Goal: Obtain resource: Download file/media

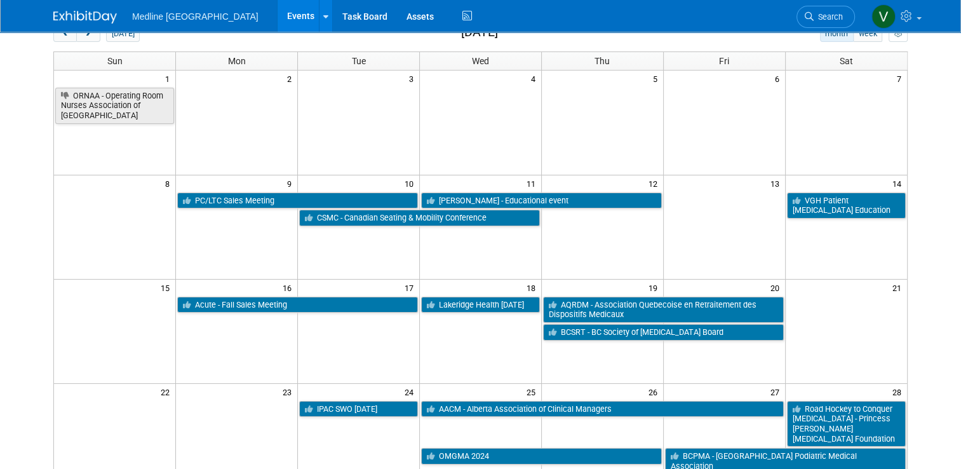
click at [67, 14] on img at bounding box center [84, 17] width 63 height 13
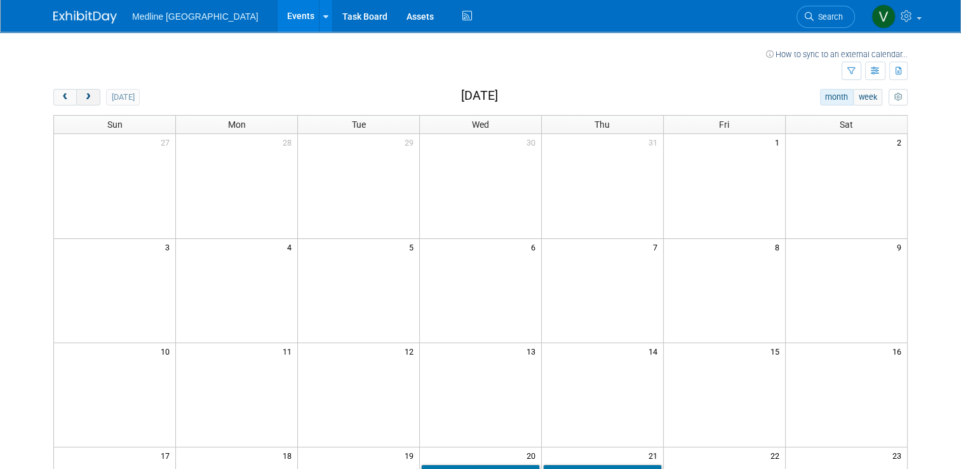
click at [83, 100] on span "next" at bounding box center [88, 97] width 10 height 8
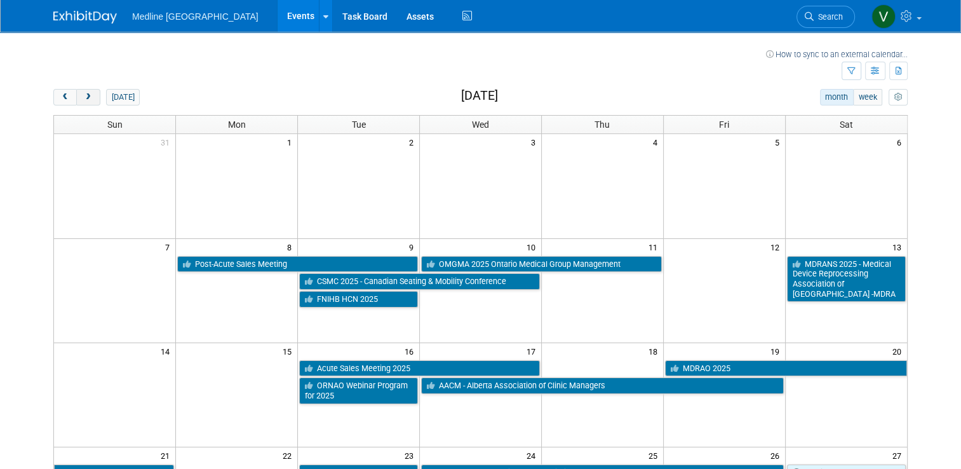
click at [83, 100] on span "next" at bounding box center [88, 97] width 10 height 8
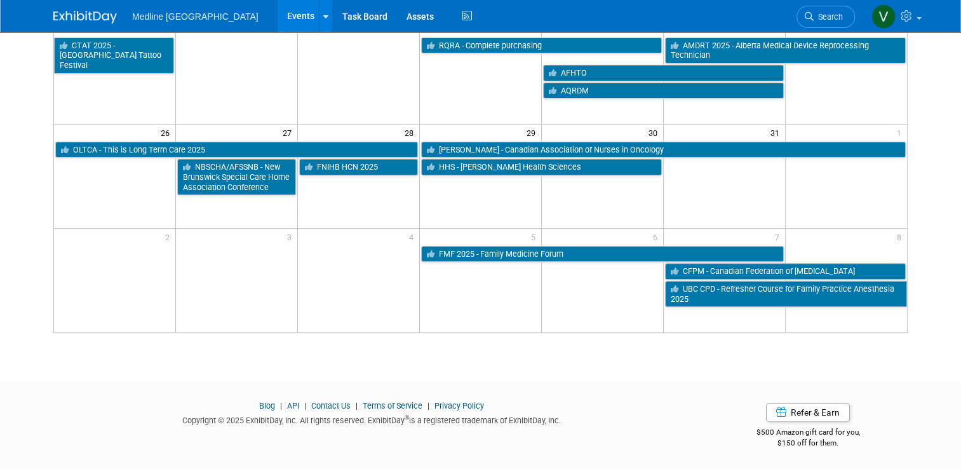
scroll to position [363, 0]
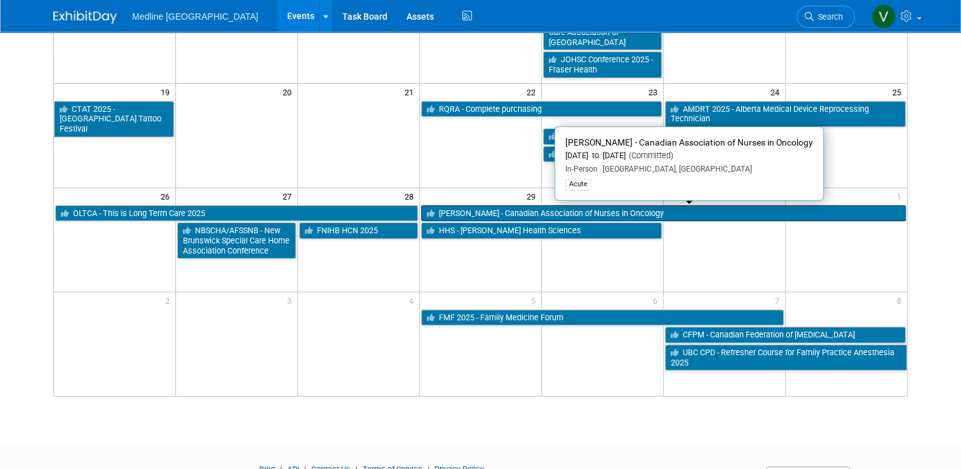
click at [520, 212] on link "[PERSON_NAME] - Canadian Association of Nurses in Oncology" at bounding box center [663, 213] width 484 height 17
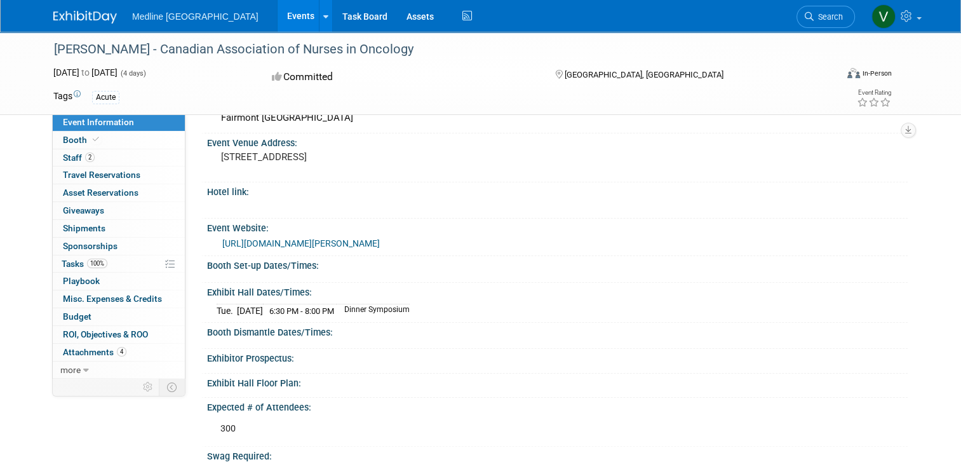
scroll to position [254, 0]
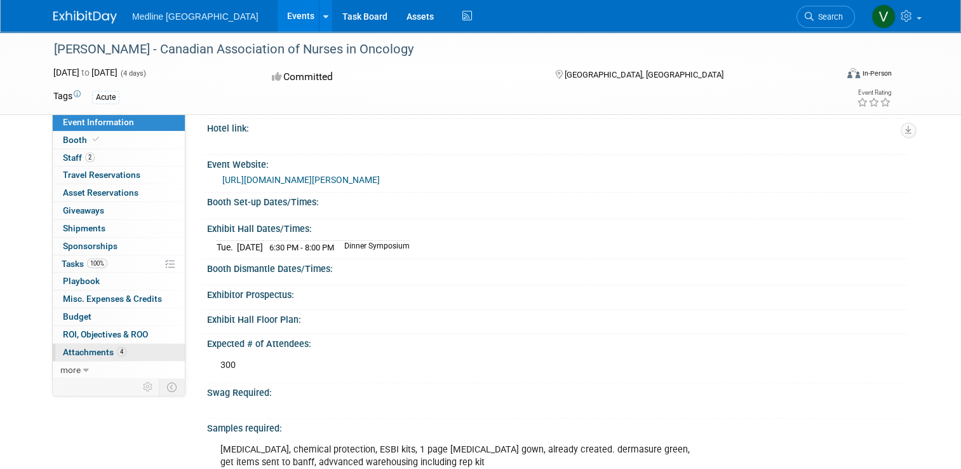
click at [74, 350] on span "Attachments 4" at bounding box center [94, 352] width 63 height 10
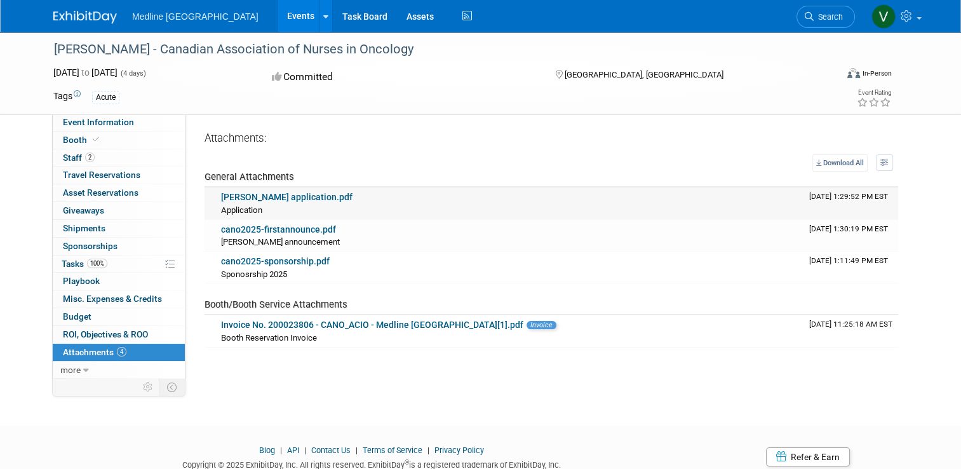
click at [267, 194] on link "CANO application.pdf" at bounding box center [286, 197] width 131 height 10
click at [65, 139] on span "Booth" at bounding box center [82, 140] width 39 height 10
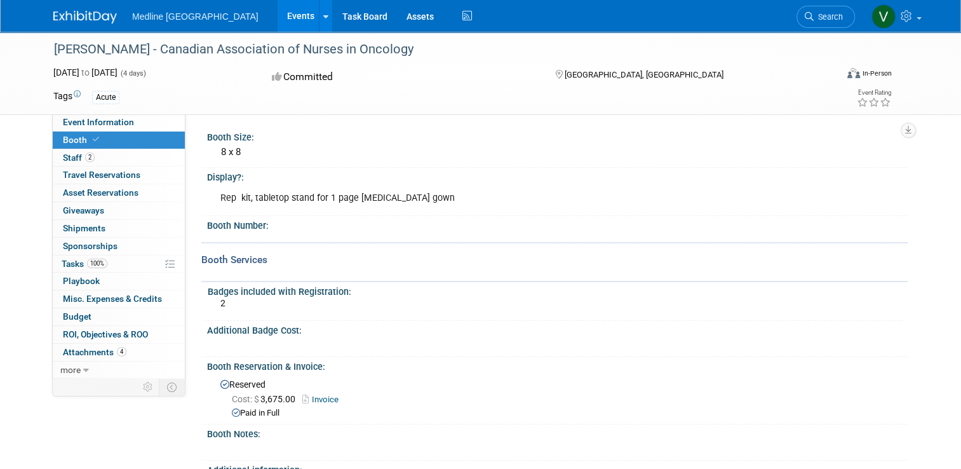
scroll to position [160, 0]
